Goal: Task Accomplishment & Management: Use online tool/utility

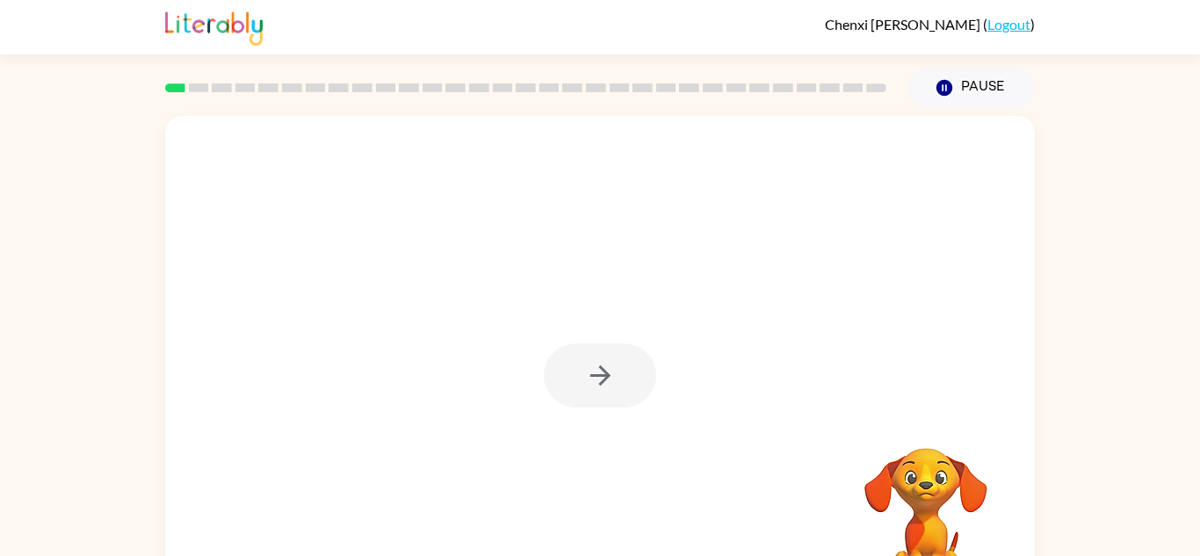
scroll to position [61, 0]
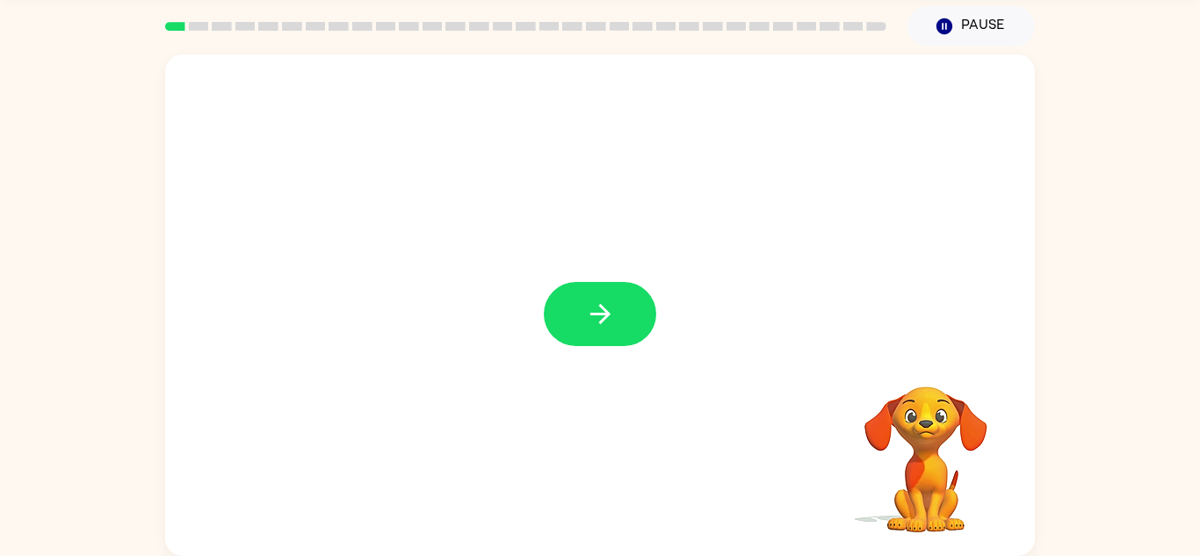
click at [601, 279] on div at bounding box center [600, 305] width 870 height 502
click at [598, 313] on icon "button" at bounding box center [599, 314] width 20 height 20
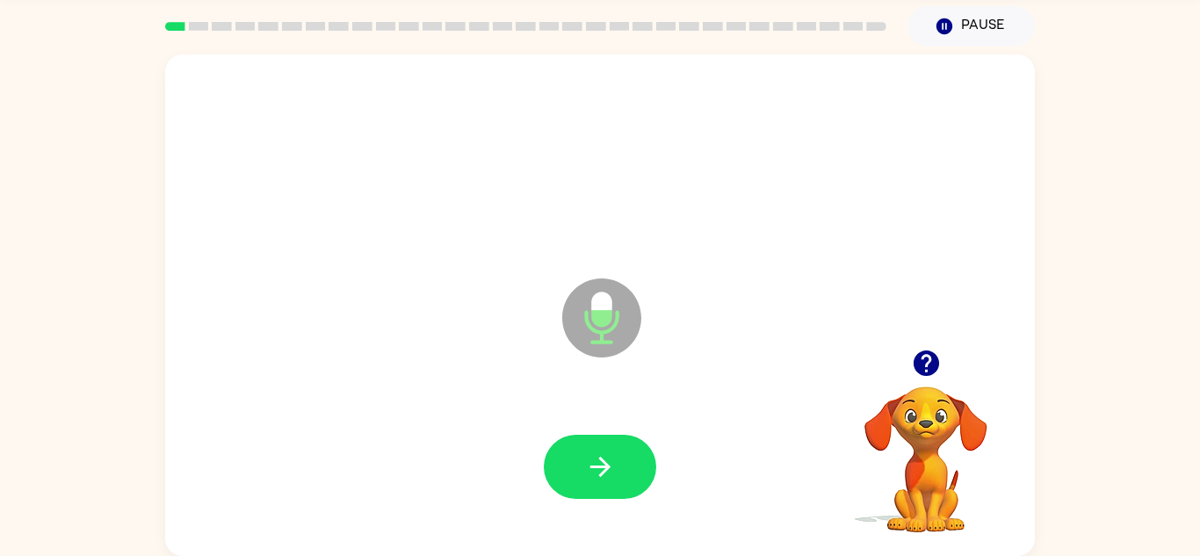
click at [925, 367] on icon "button" at bounding box center [926, 363] width 31 height 31
click at [627, 463] on button "button" at bounding box center [600, 467] width 112 height 64
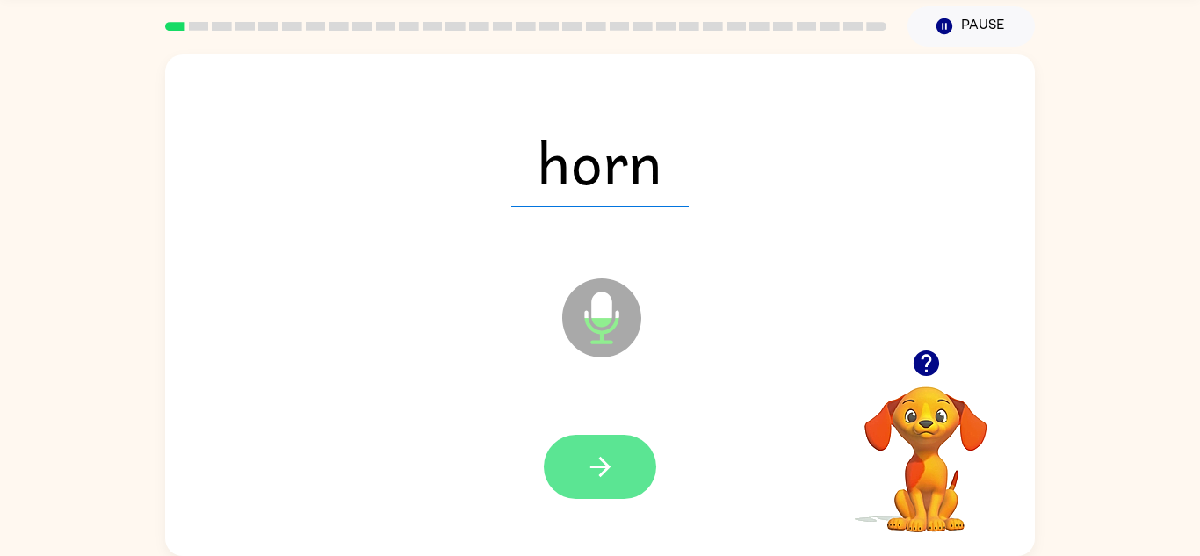
click at [609, 457] on icon "button" at bounding box center [600, 467] width 31 height 31
click at [602, 461] on icon "button" at bounding box center [599, 467] width 20 height 20
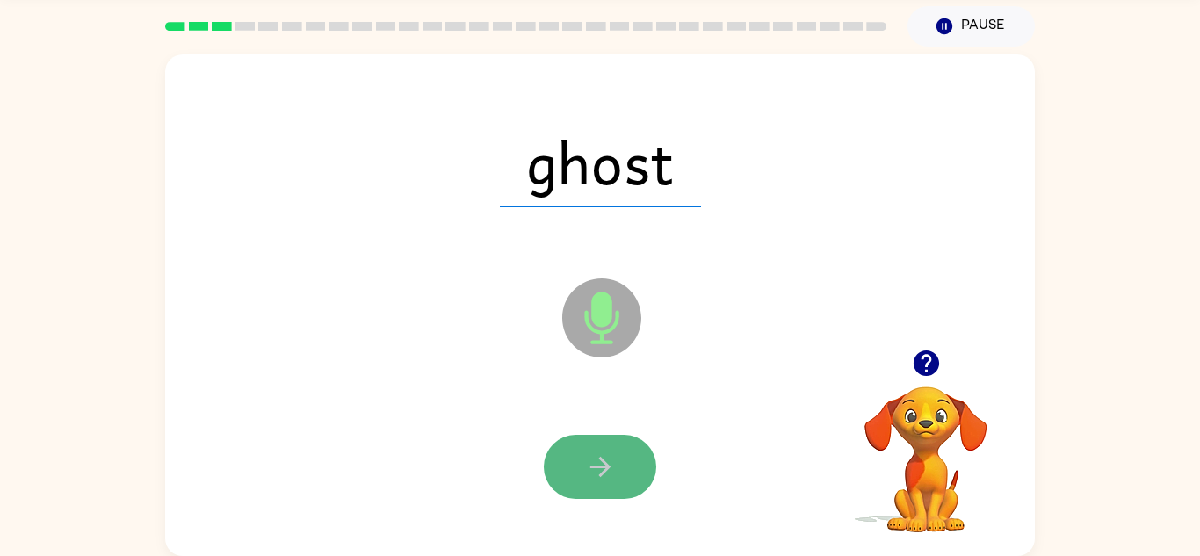
click at [603, 472] on icon "button" at bounding box center [599, 467] width 20 height 20
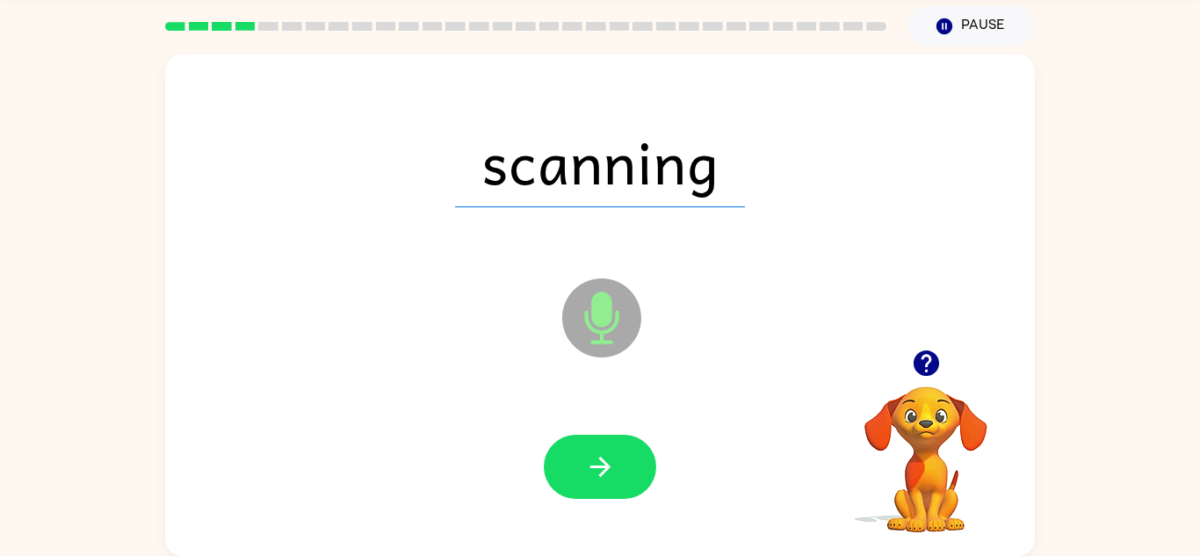
click at [603, 472] on icon "button" at bounding box center [599, 467] width 20 height 20
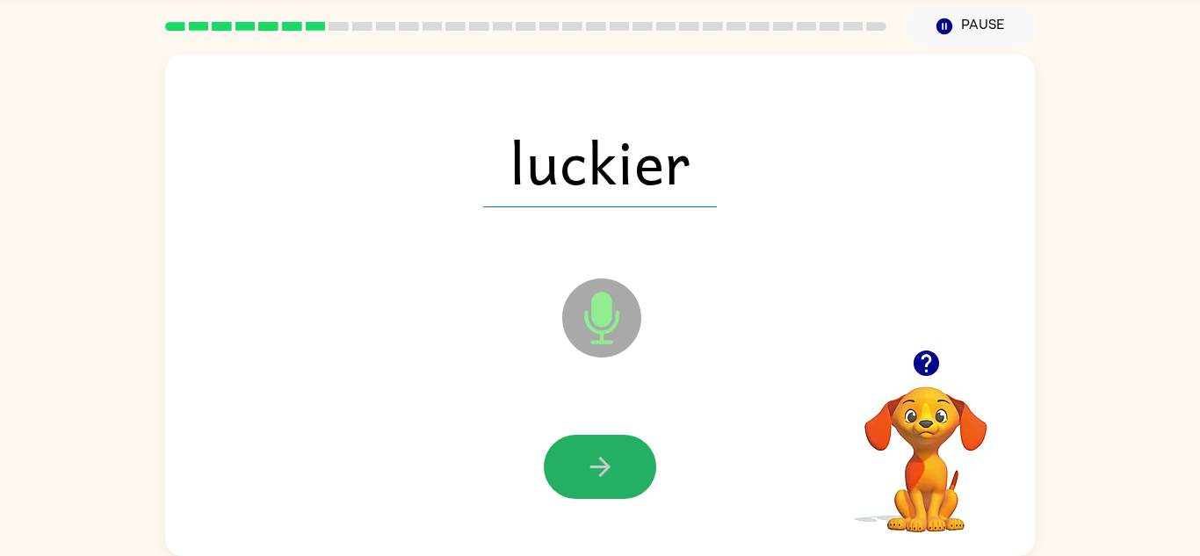
click at [603, 472] on icon "button" at bounding box center [599, 467] width 20 height 20
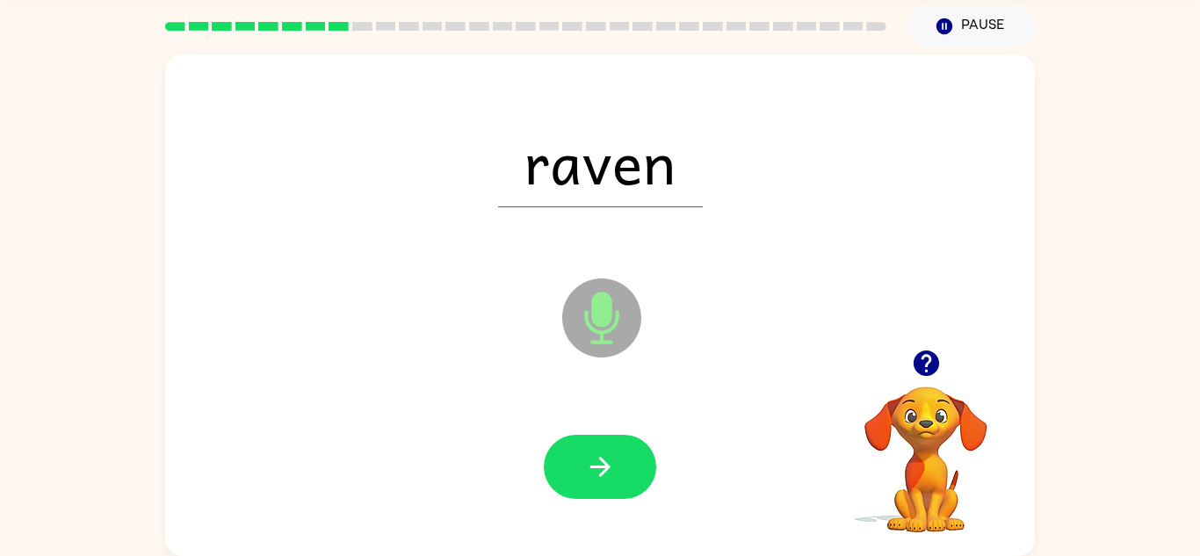
click at [603, 472] on icon "button" at bounding box center [599, 467] width 20 height 20
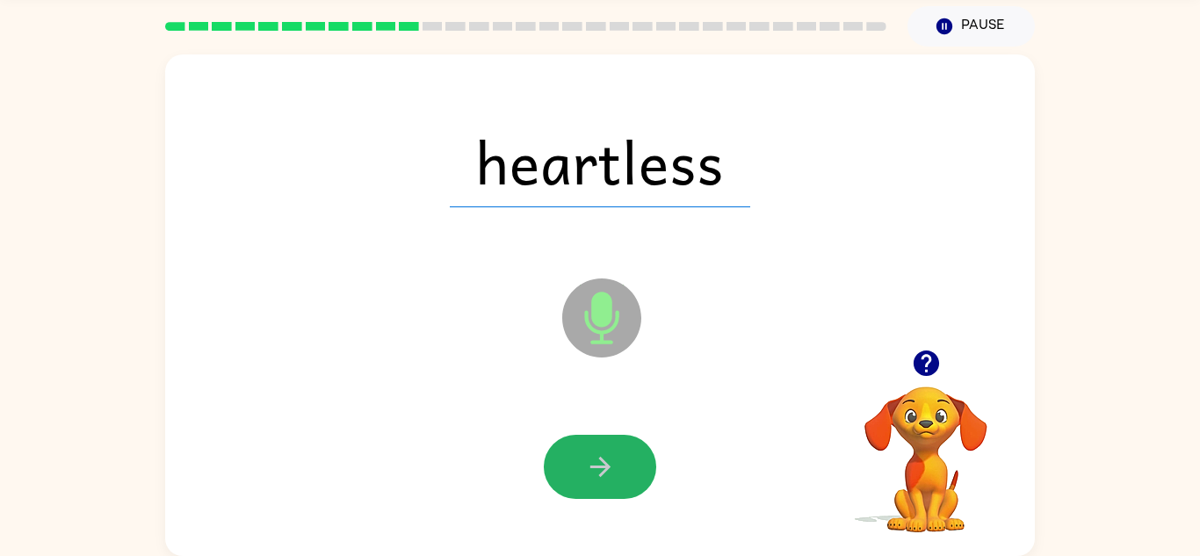
click at [603, 472] on icon "button" at bounding box center [599, 467] width 20 height 20
click at [603, 472] on div at bounding box center [600, 467] width 112 height 64
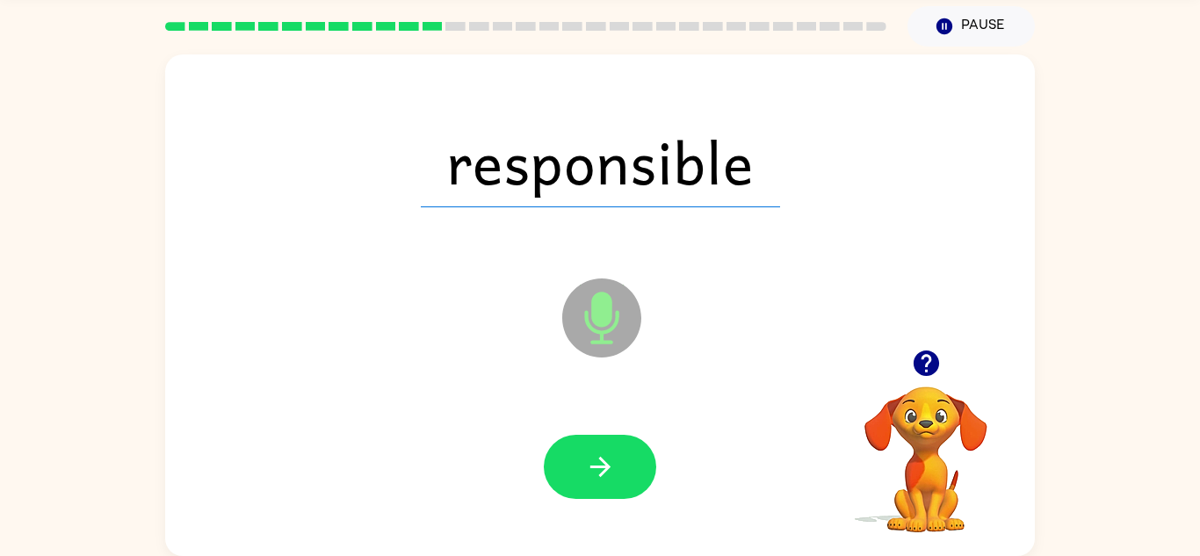
click at [603, 472] on icon "button" at bounding box center [599, 467] width 20 height 20
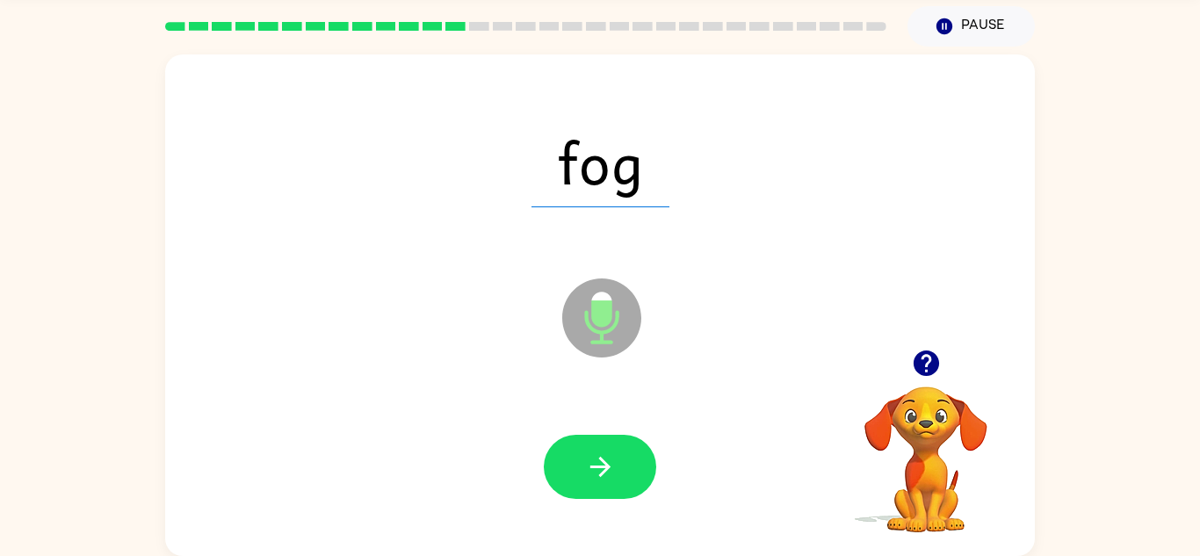
click at [603, 472] on icon "button" at bounding box center [599, 467] width 20 height 20
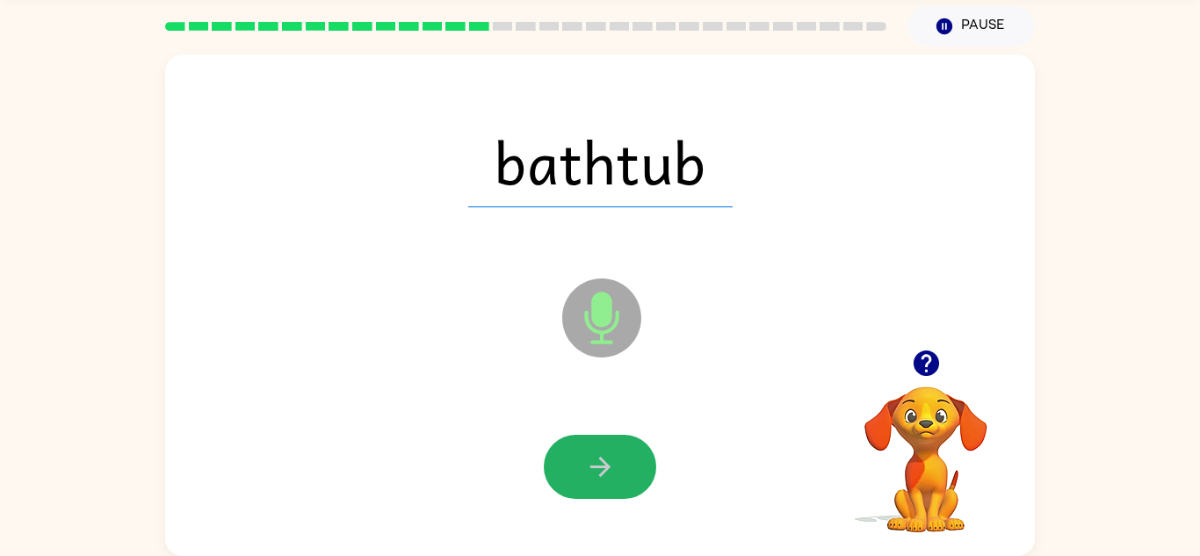
click at [603, 472] on icon "button" at bounding box center [599, 467] width 20 height 20
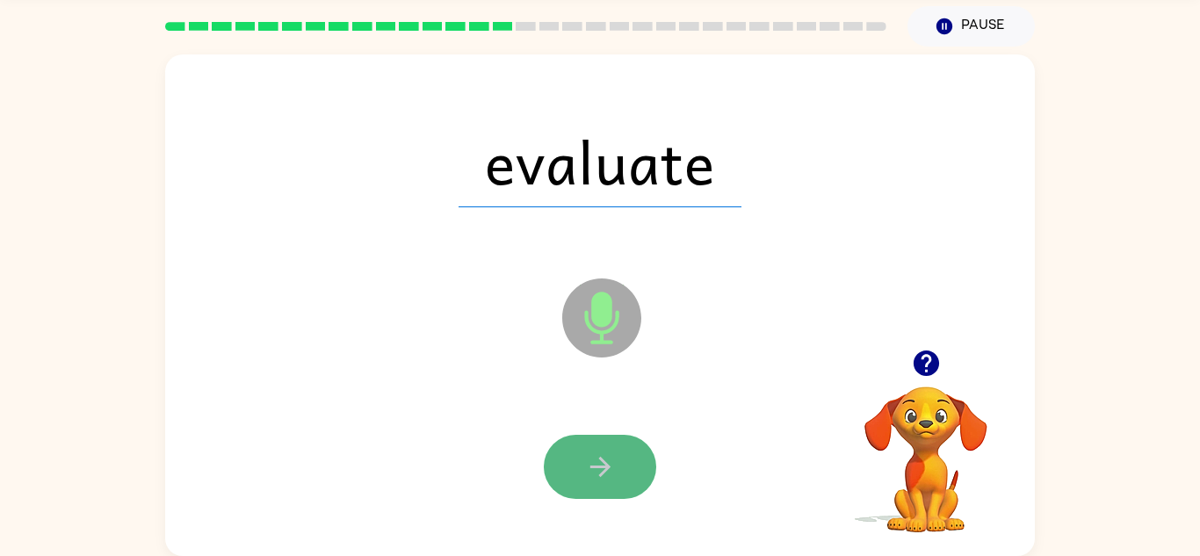
click at [605, 473] on icon "button" at bounding box center [600, 467] width 31 height 31
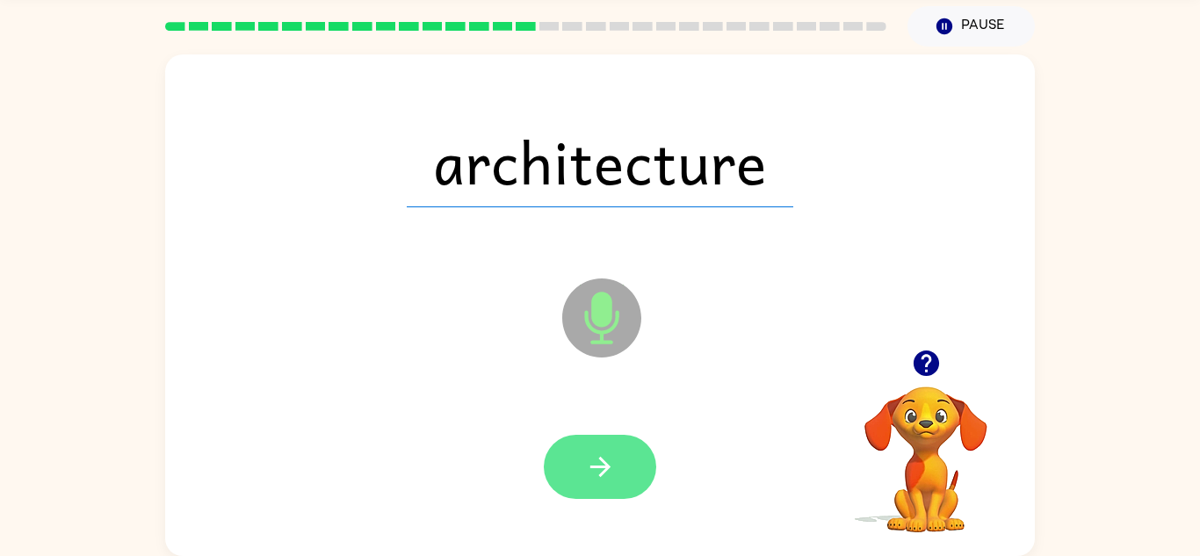
click at [611, 473] on icon "button" at bounding box center [600, 467] width 31 height 31
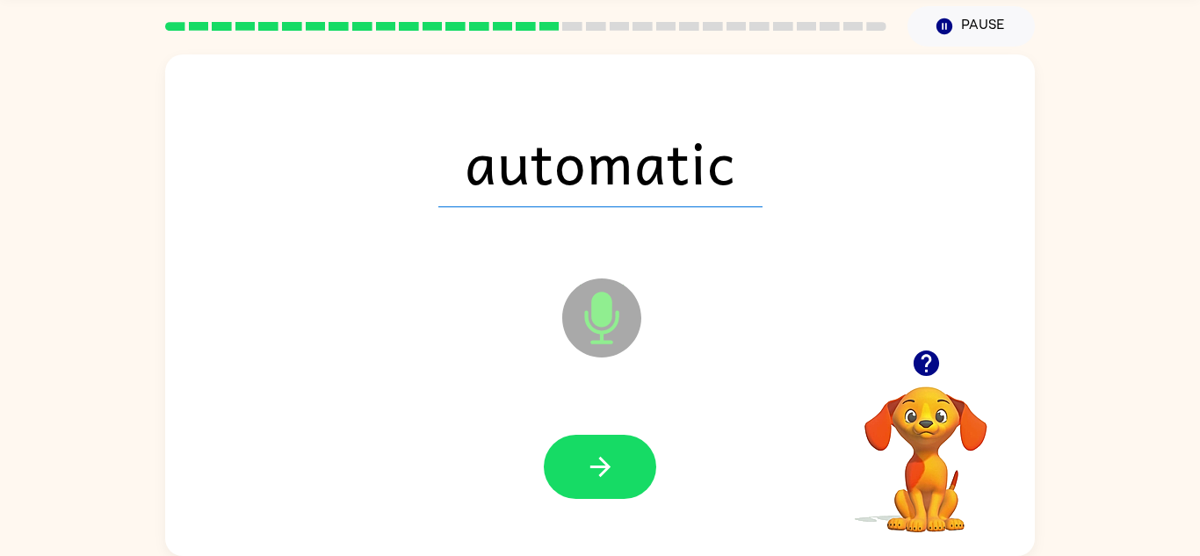
click at [933, 361] on icon "button" at bounding box center [925, 362] width 25 height 25
click at [619, 456] on button "button" at bounding box center [600, 467] width 112 height 64
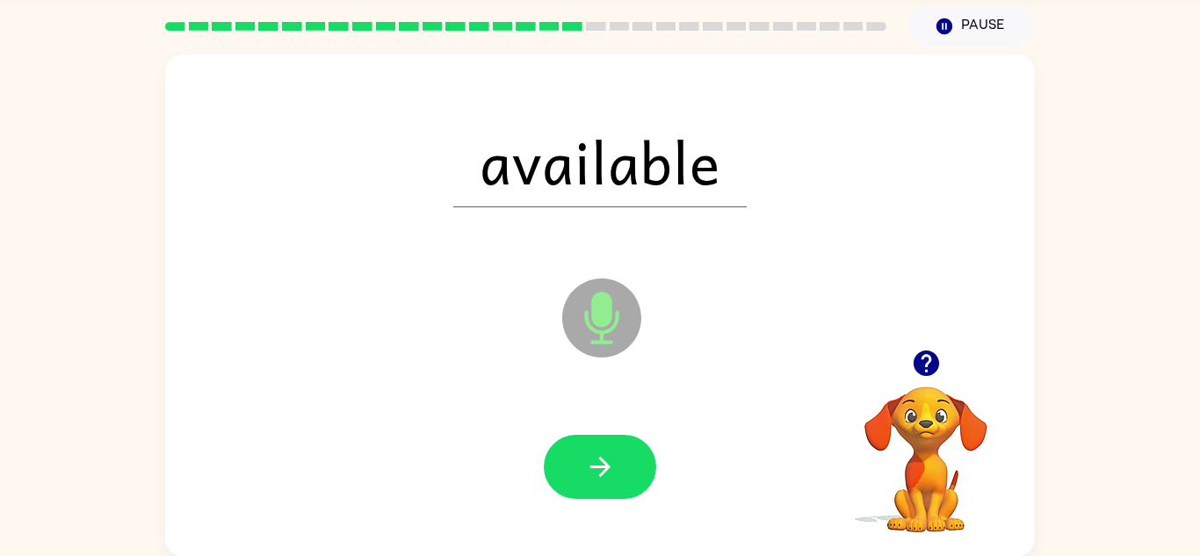
click at [619, 456] on button "button" at bounding box center [600, 467] width 112 height 64
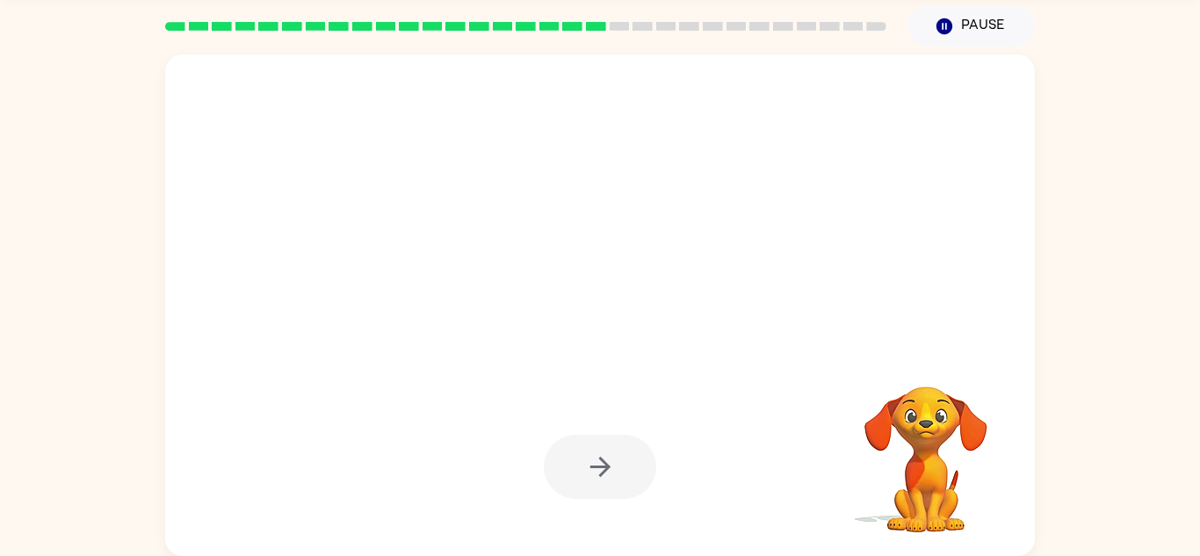
click at [619, 456] on div at bounding box center [600, 467] width 112 height 64
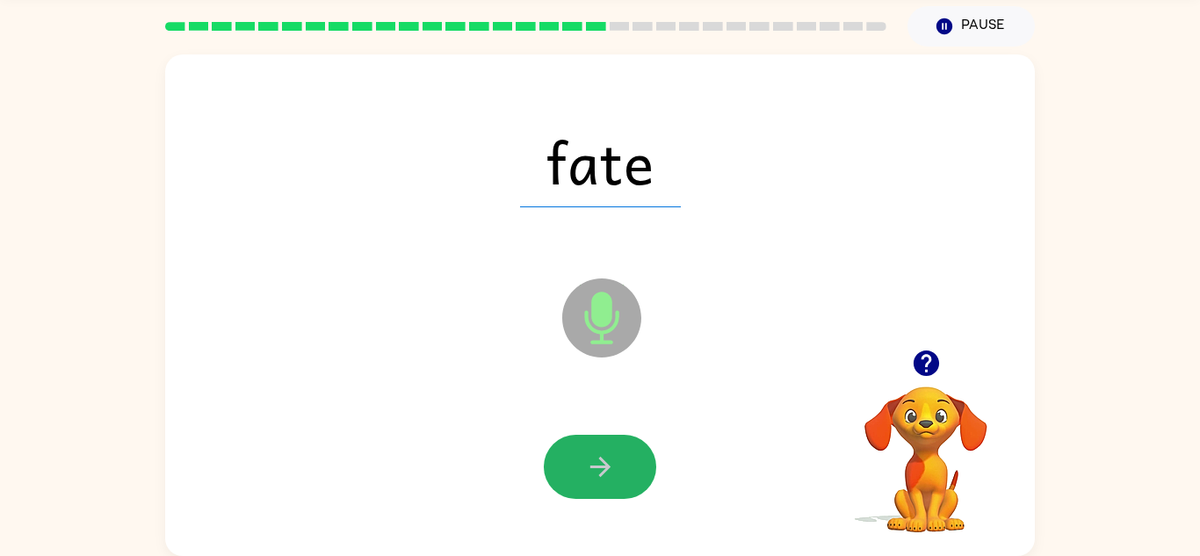
click at [619, 456] on button "button" at bounding box center [600, 467] width 112 height 64
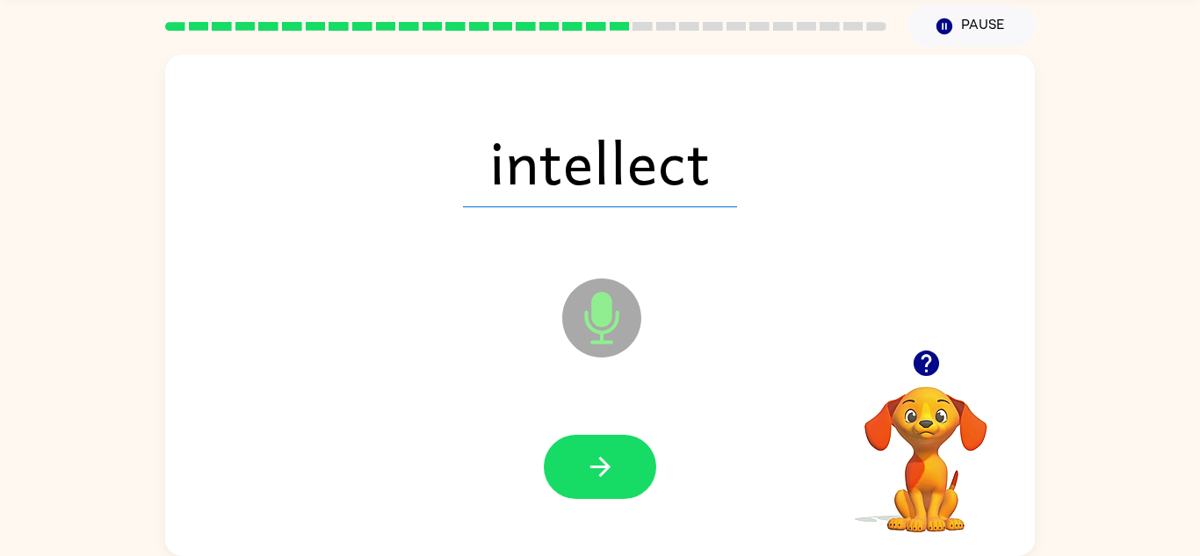
click at [619, 456] on button "button" at bounding box center [600, 467] width 112 height 64
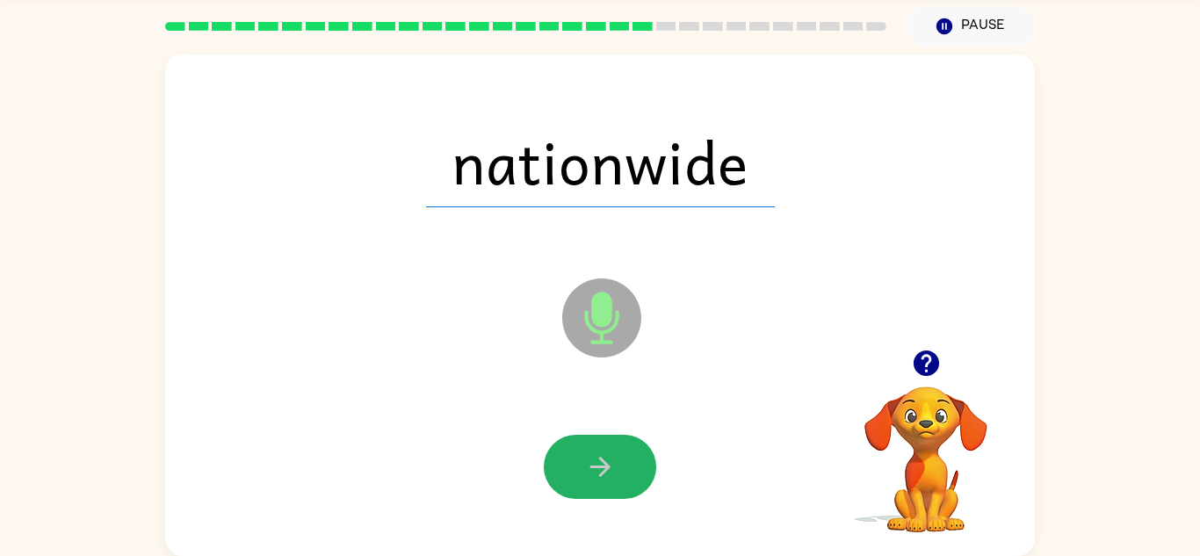
click at [619, 456] on button "button" at bounding box center [600, 467] width 112 height 64
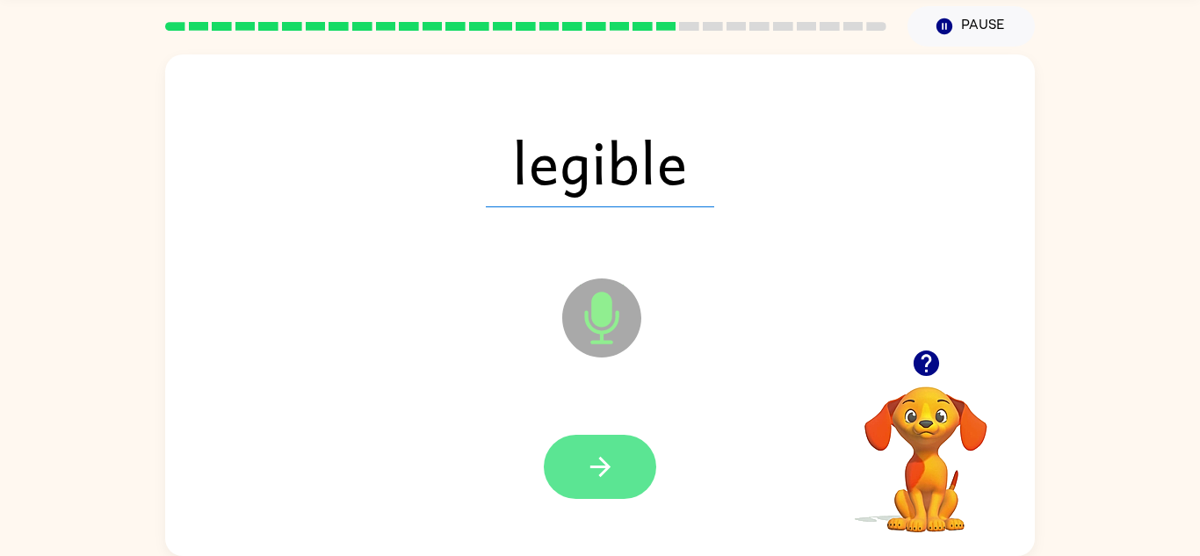
click at [591, 476] on icon "button" at bounding box center [600, 467] width 31 height 31
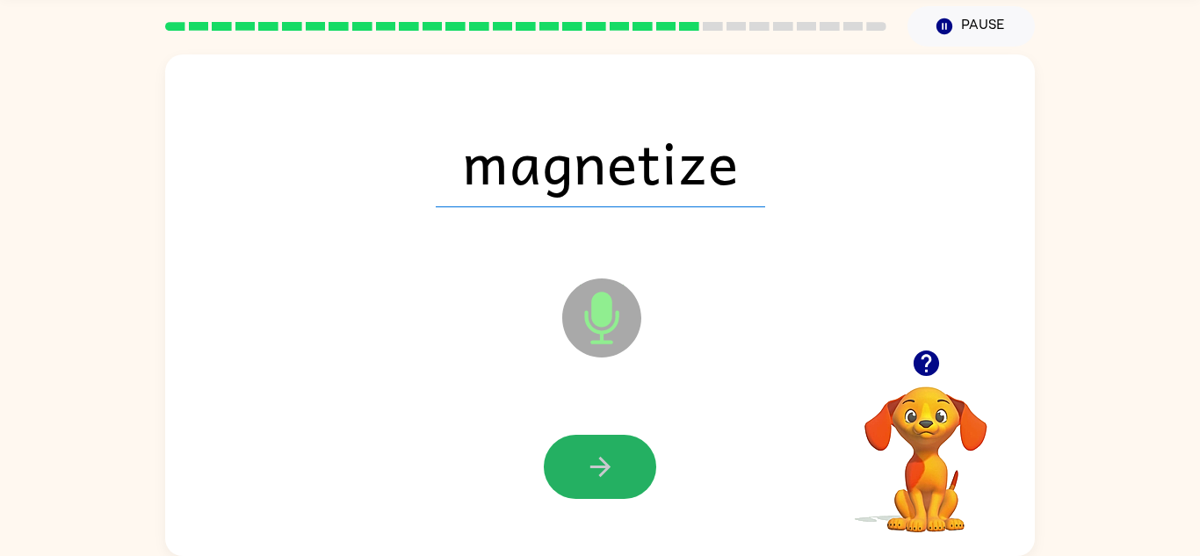
click at [591, 476] on icon "button" at bounding box center [600, 467] width 31 height 31
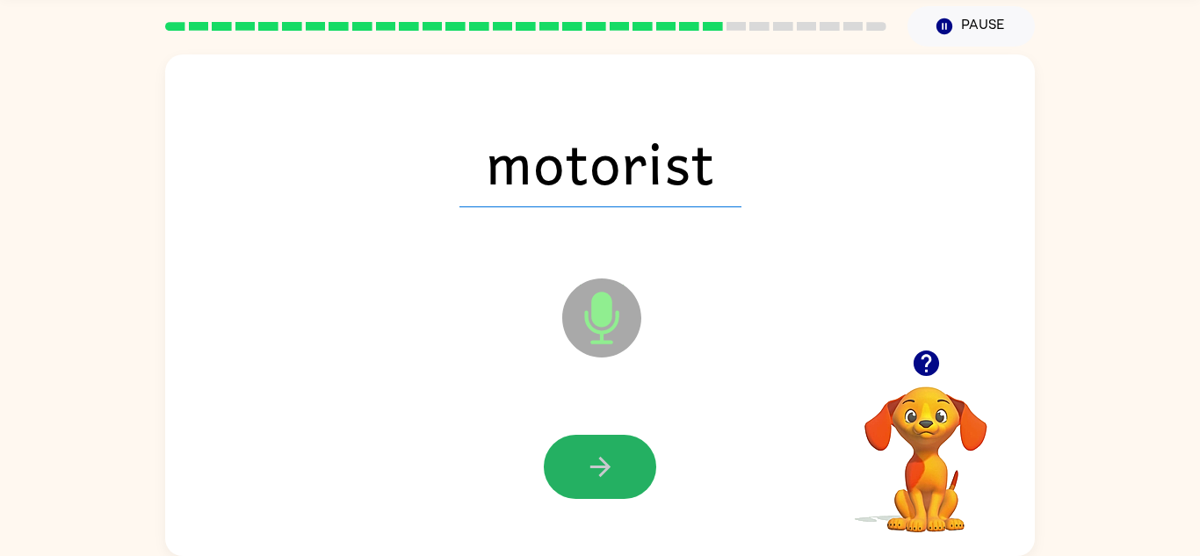
click at [591, 476] on icon "button" at bounding box center [600, 467] width 31 height 31
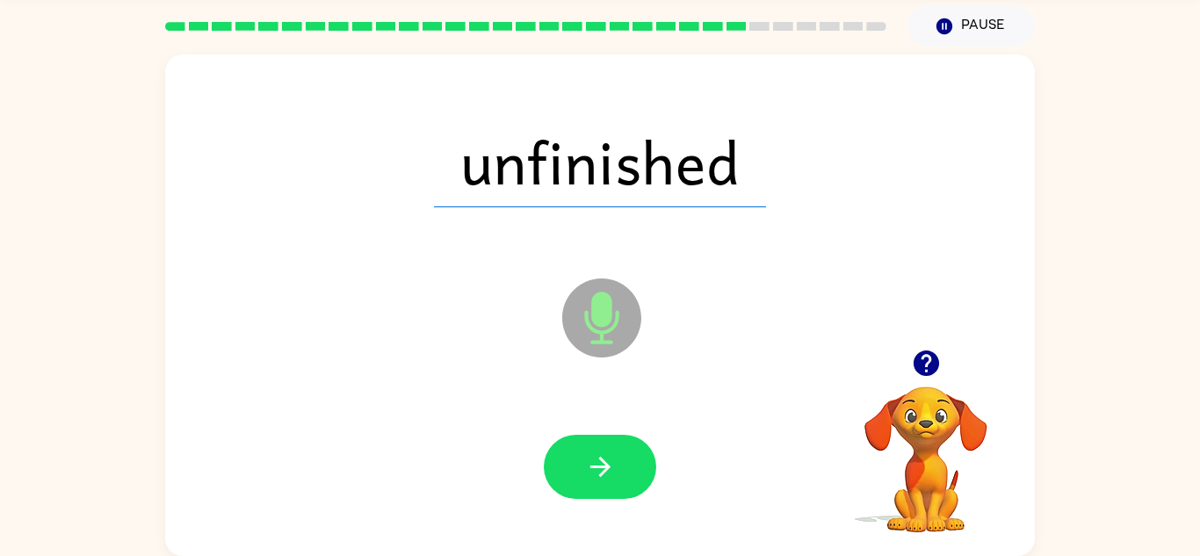
click at [591, 476] on icon "button" at bounding box center [600, 467] width 31 height 31
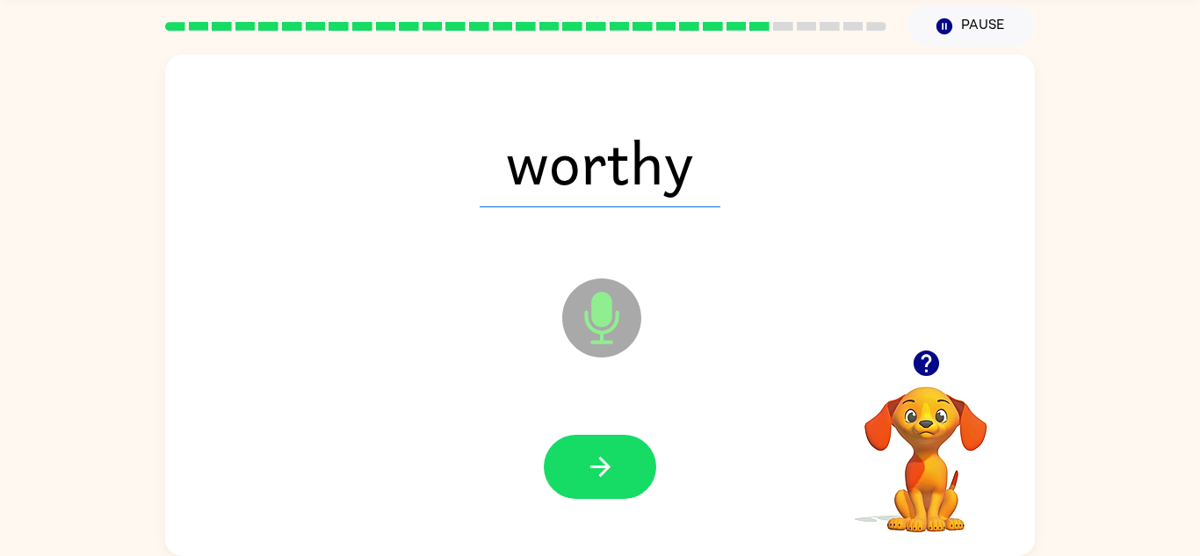
click at [591, 476] on icon "button" at bounding box center [600, 467] width 31 height 31
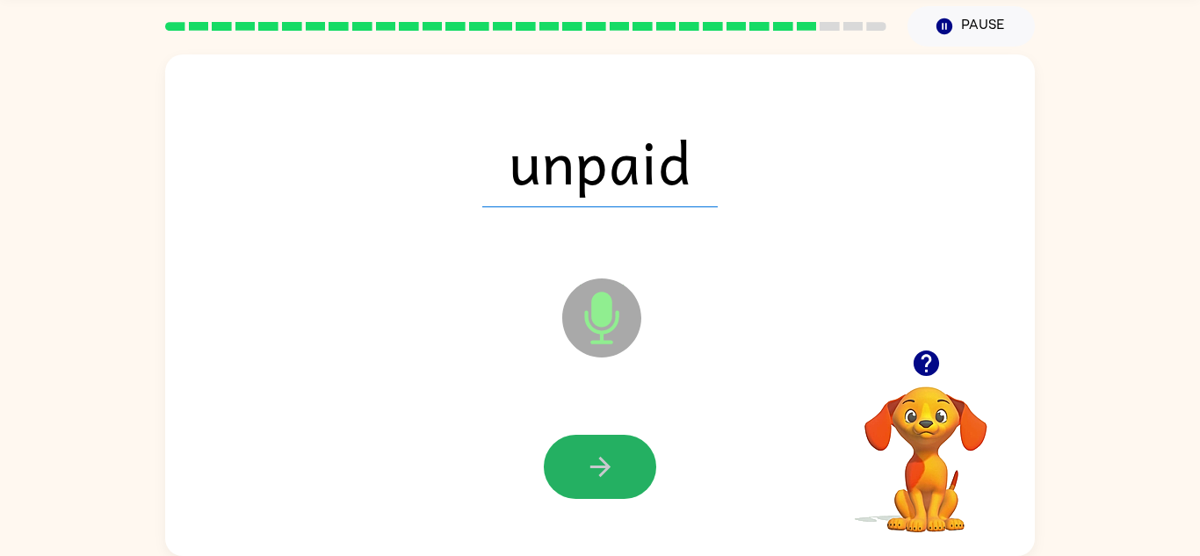
click at [591, 476] on icon "button" at bounding box center [600, 467] width 31 height 31
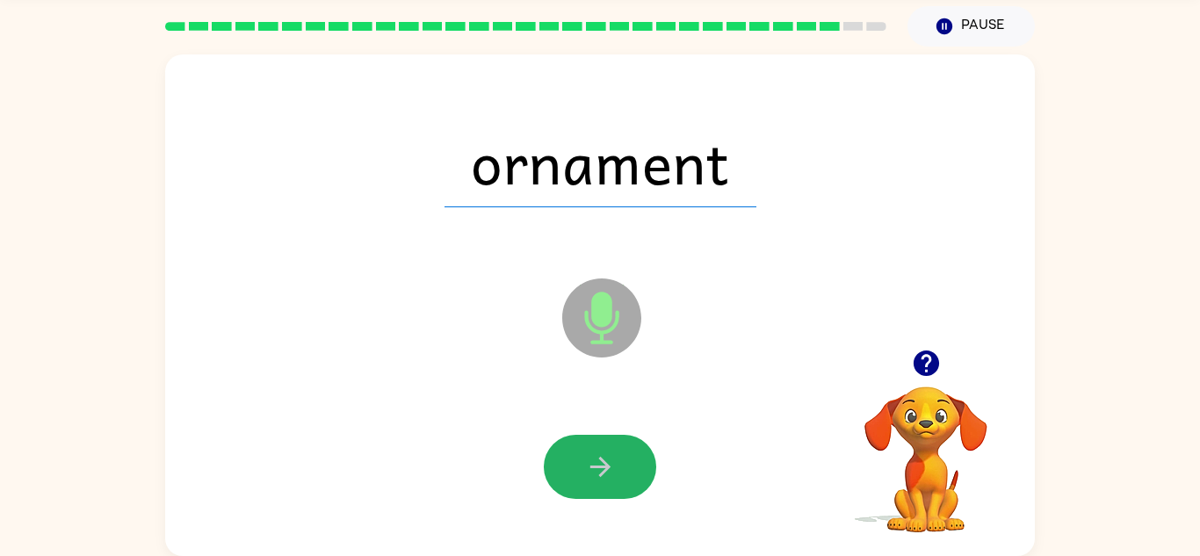
click at [591, 476] on icon "button" at bounding box center [600, 467] width 31 height 31
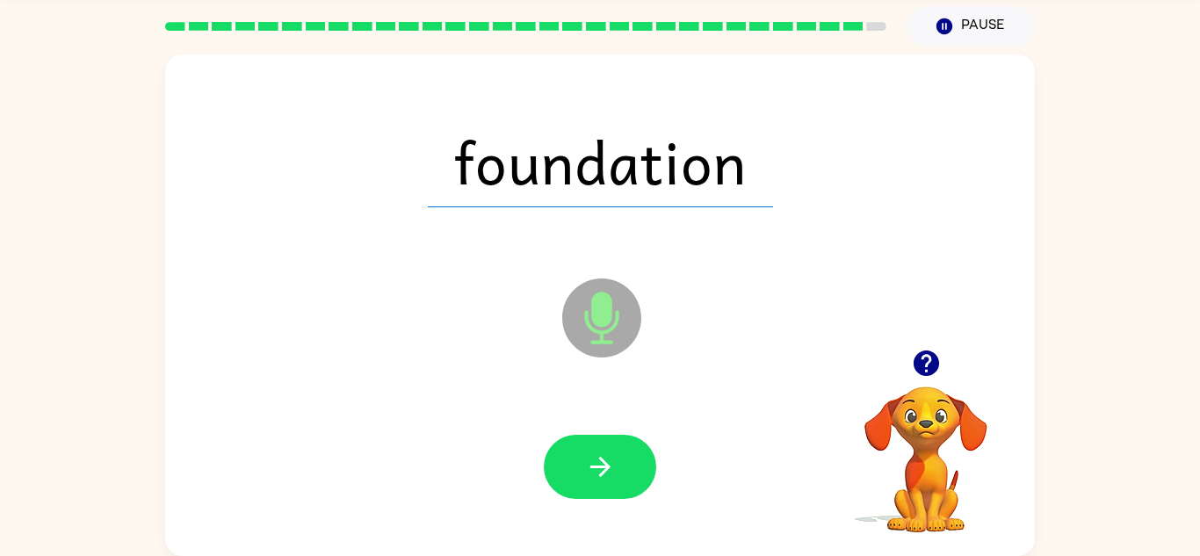
click at [591, 476] on icon "button" at bounding box center [600, 467] width 31 height 31
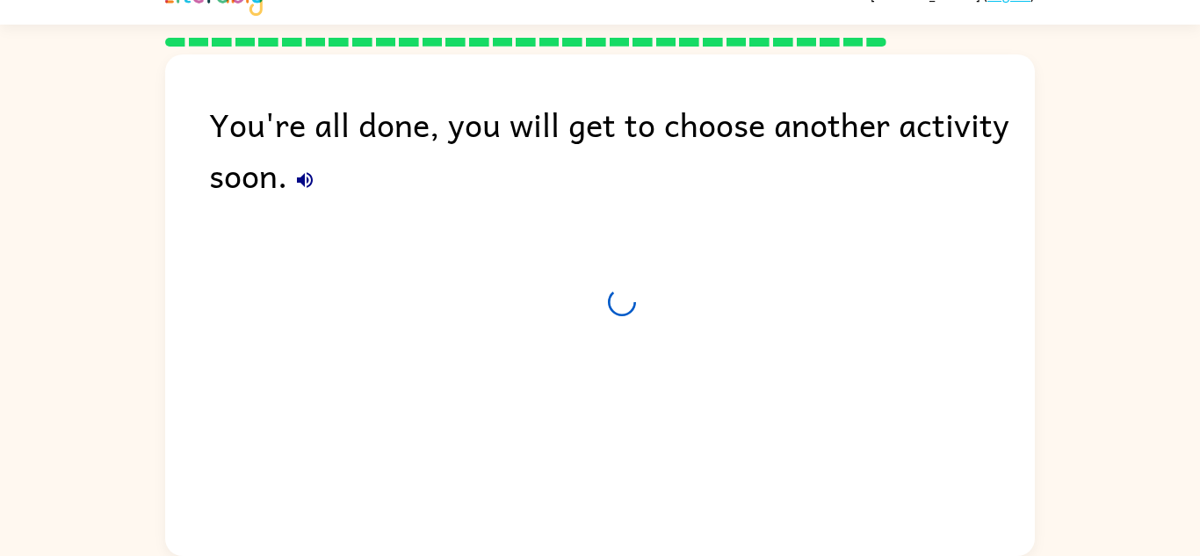
scroll to position [30, 0]
